Goal: Find specific page/section: Find specific page/section

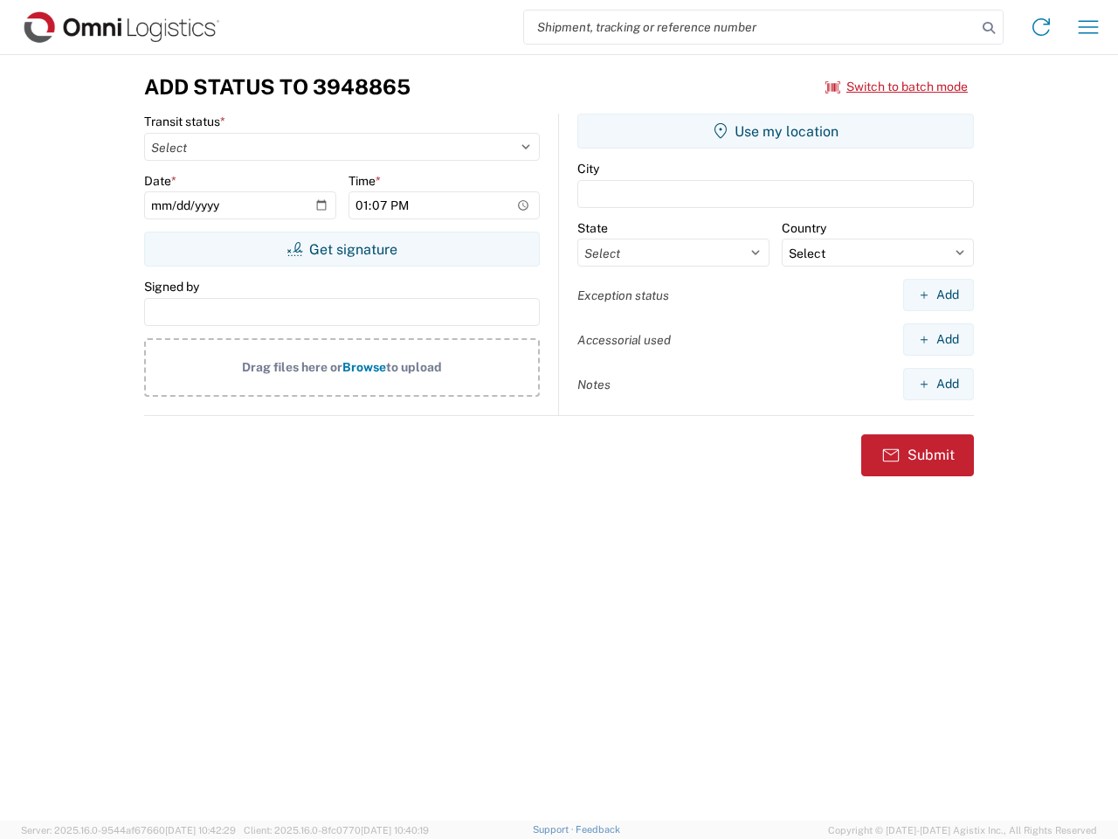
click at [750, 27] on input "search" at bounding box center [750, 26] width 452 height 33
click at [989, 28] on icon at bounding box center [989, 28] width 24 height 24
click at [1041, 27] on icon at bounding box center [1041, 27] width 28 height 28
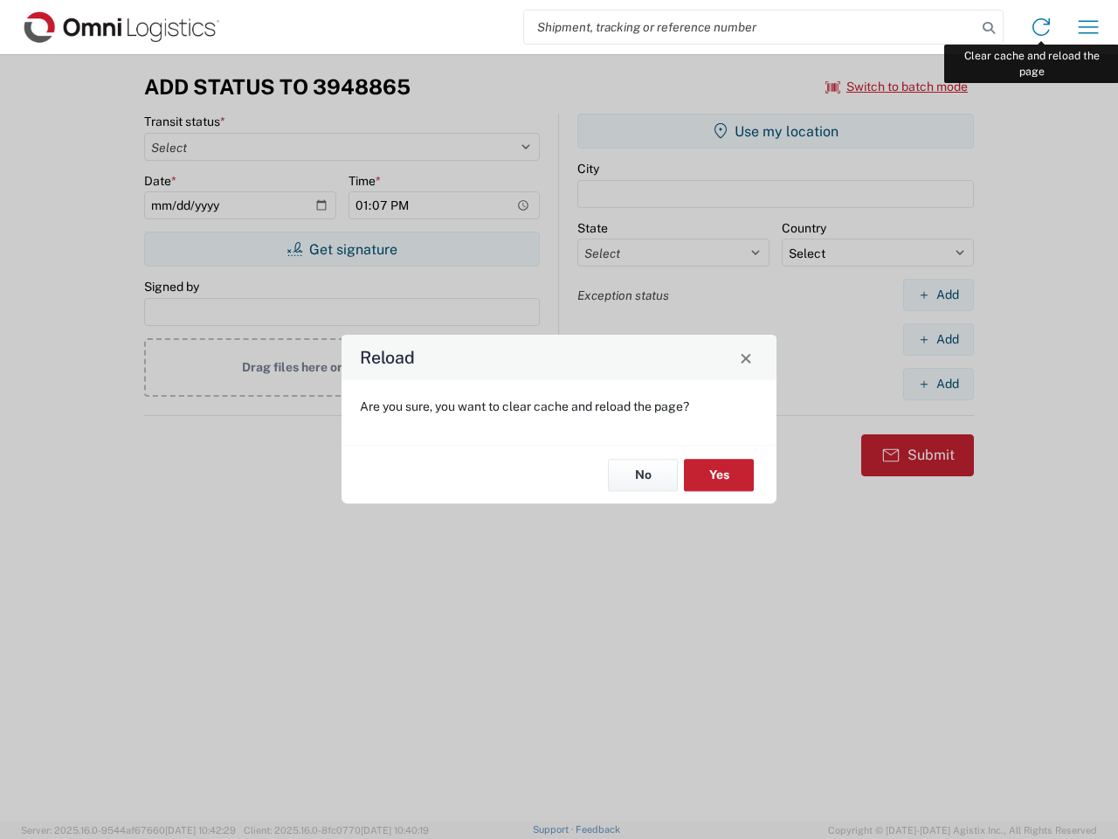
click at [1088, 27] on div "Reload Are you sure, you want to clear cache and reload the page? No Yes" at bounding box center [559, 419] width 1118 height 839
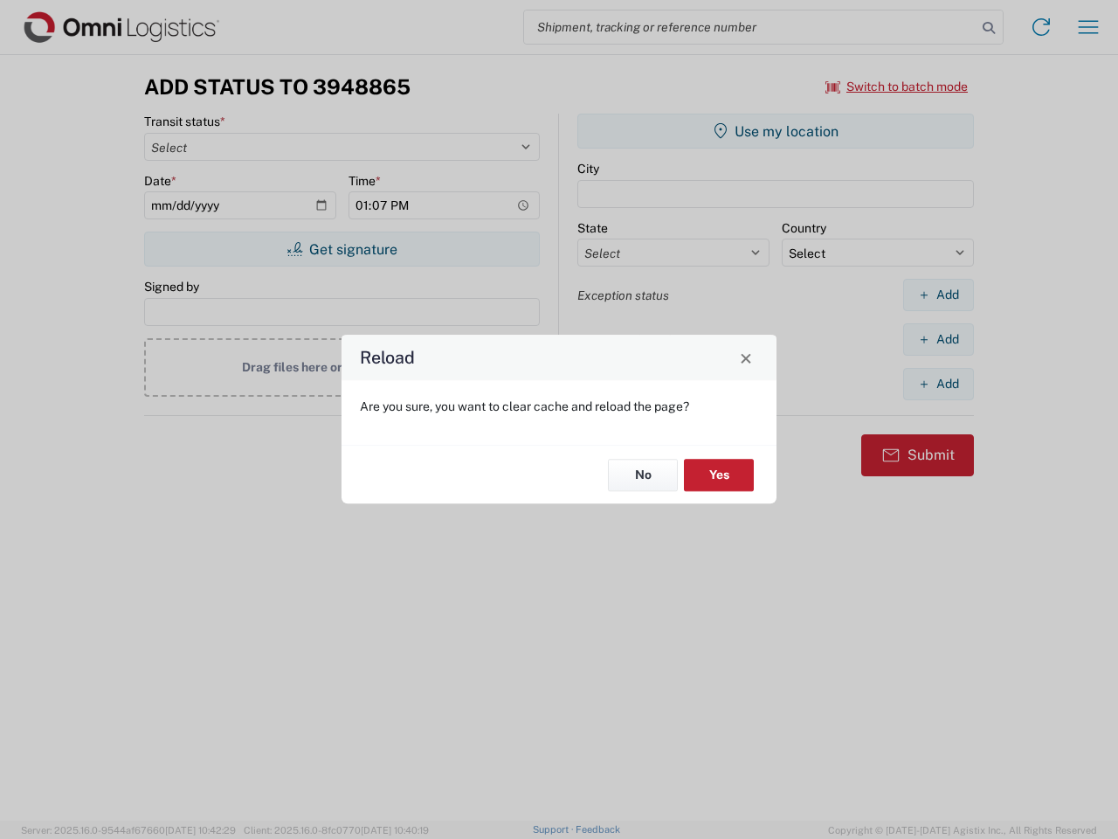
click at [897, 86] on div "Reload Are you sure, you want to clear cache and reload the page? No Yes" at bounding box center [559, 419] width 1118 height 839
click at [342, 249] on div "Reload Are you sure, you want to clear cache and reload the page? No Yes" at bounding box center [559, 419] width 1118 height 839
click at [776, 131] on div "Reload Are you sure, you want to clear cache and reload the page? No Yes" at bounding box center [559, 419] width 1118 height 839
click at [938, 294] on div "Reload Are you sure, you want to clear cache and reload the page? No Yes" at bounding box center [559, 419] width 1118 height 839
click at [938, 339] on div "Reload Are you sure, you want to clear cache and reload the page? No Yes" at bounding box center [559, 419] width 1118 height 839
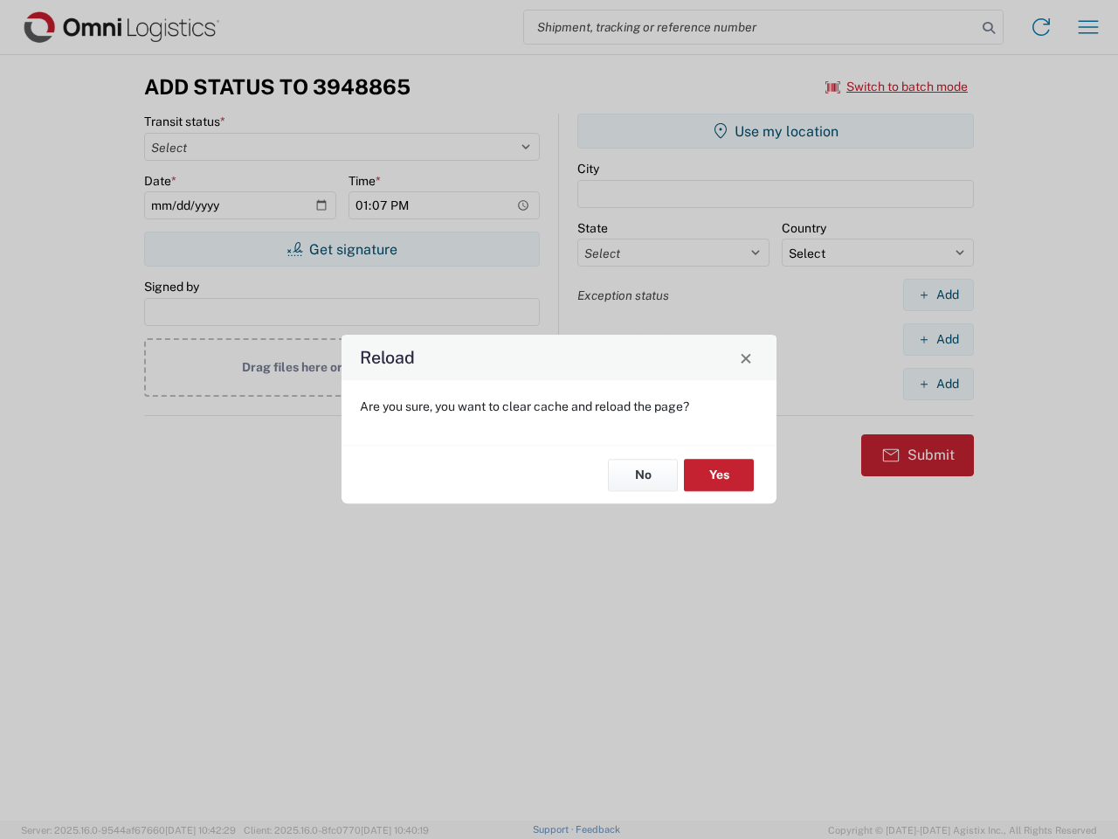
click at [938, 383] on div "Reload Are you sure, you want to clear cache and reload the page? No Yes" at bounding box center [559, 419] width 1118 height 839
